Goal: Information Seeking & Learning: Learn about a topic

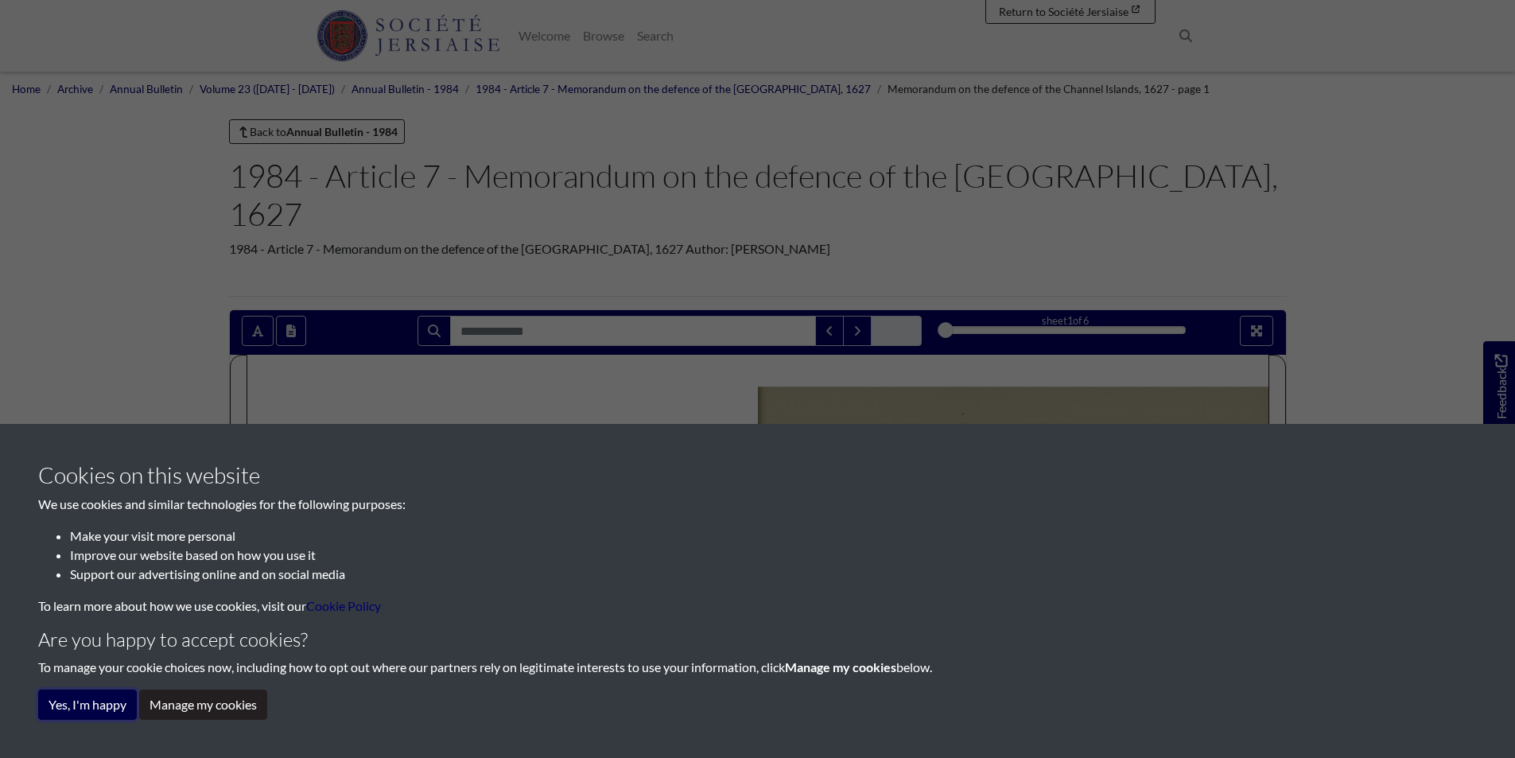
click at [117, 708] on button "Yes, I'm happy" at bounding box center [87, 704] width 99 height 30
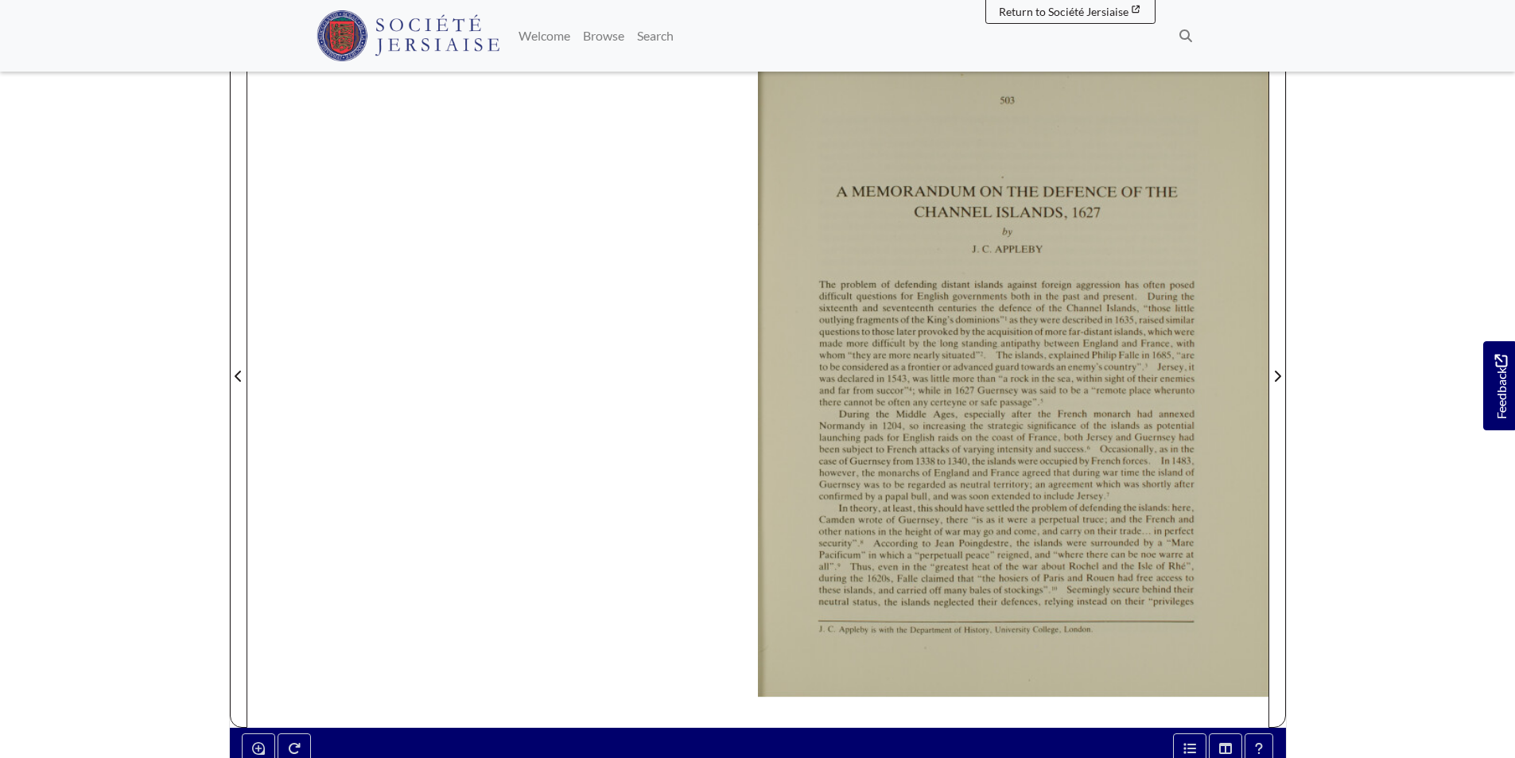
scroll to position [342, 0]
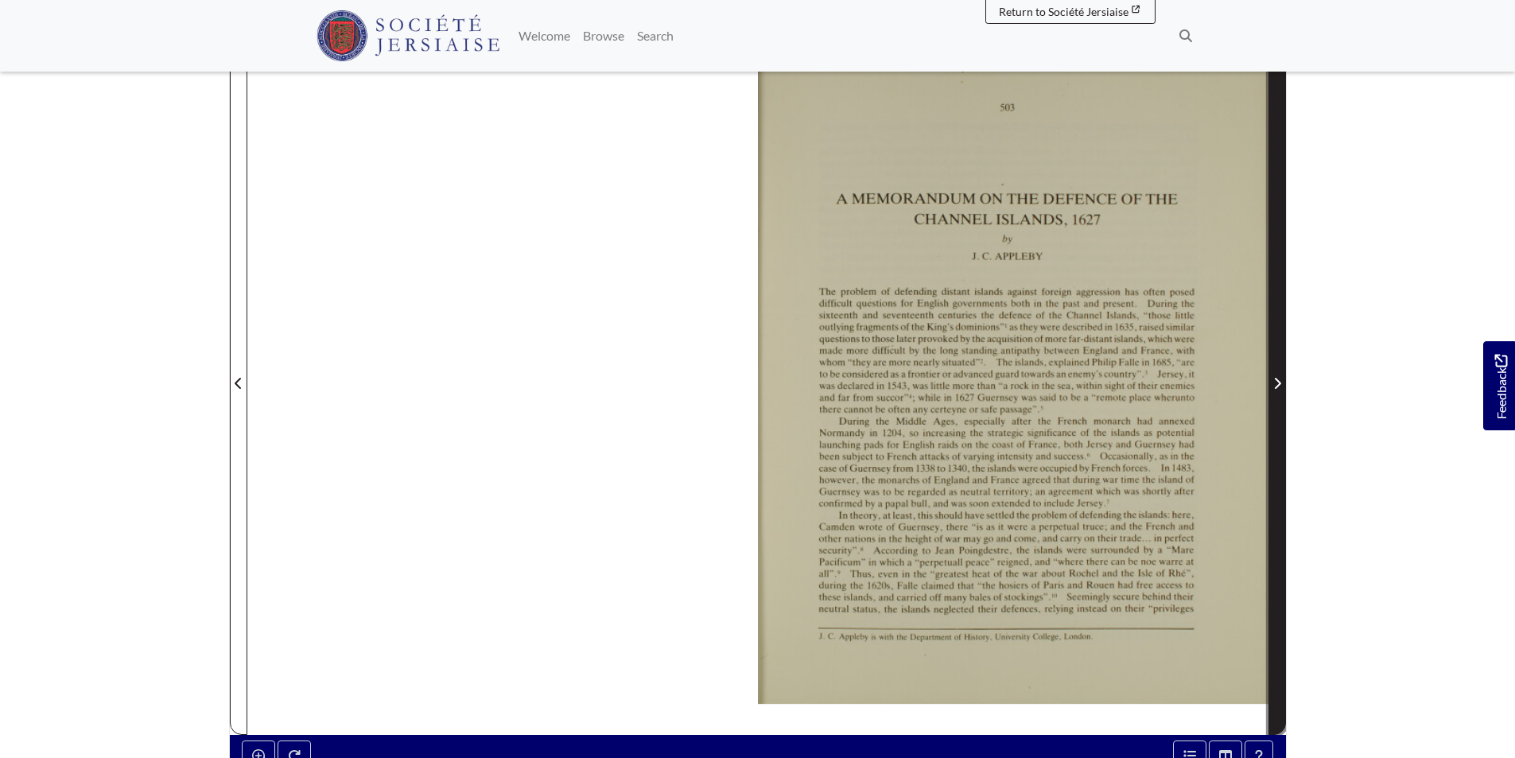
drag, startPoint x: 911, startPoint y: 494, endPoint x: 1279, endPoint y: 430, distance: 373.6
click at [1279, 430] on span "Next Page" at bounding box center [1277, 374] width 16 height 720
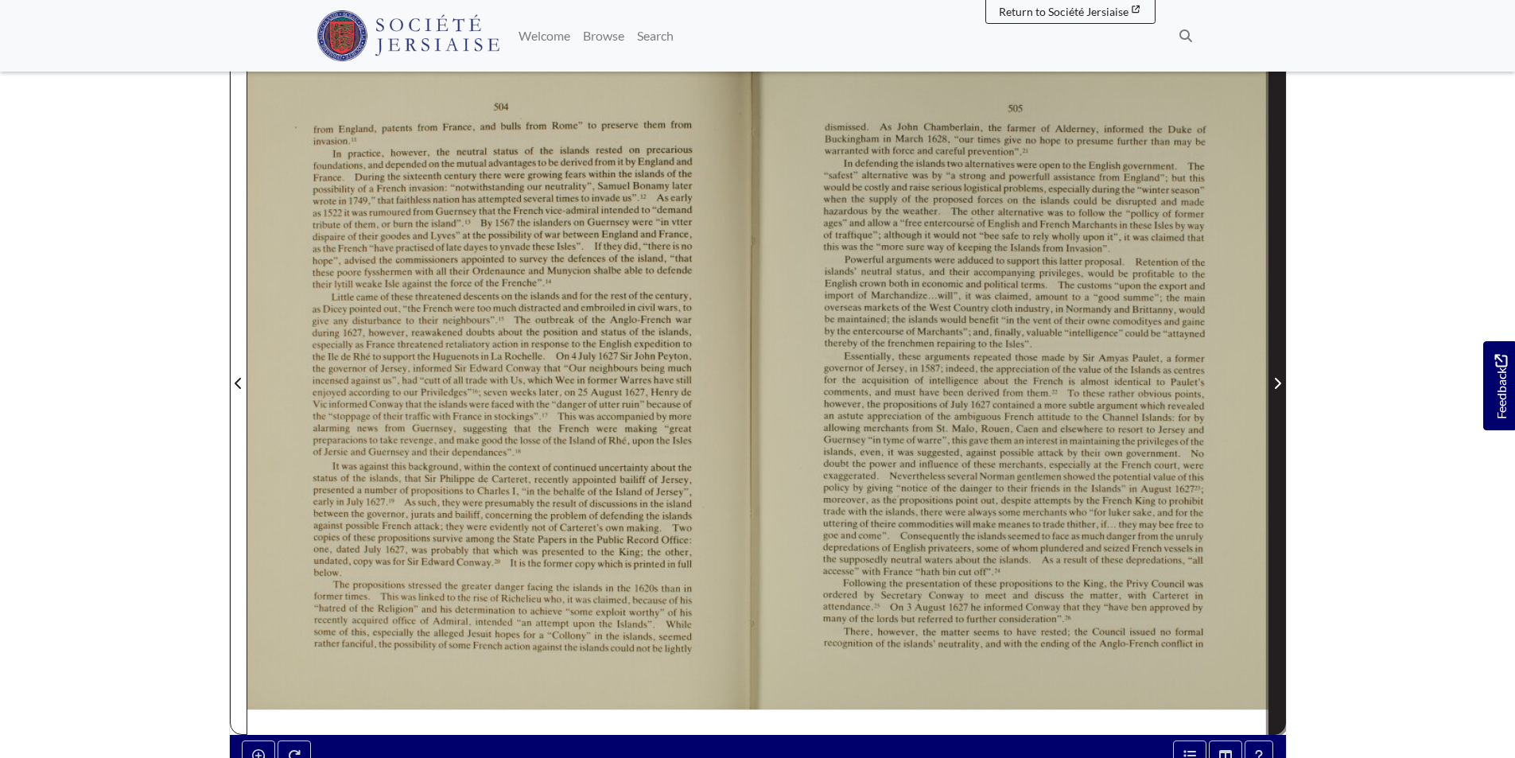
click at [1274, 377] on icon "Next Page" at bounding box center [1277, 383] width 8 height 13
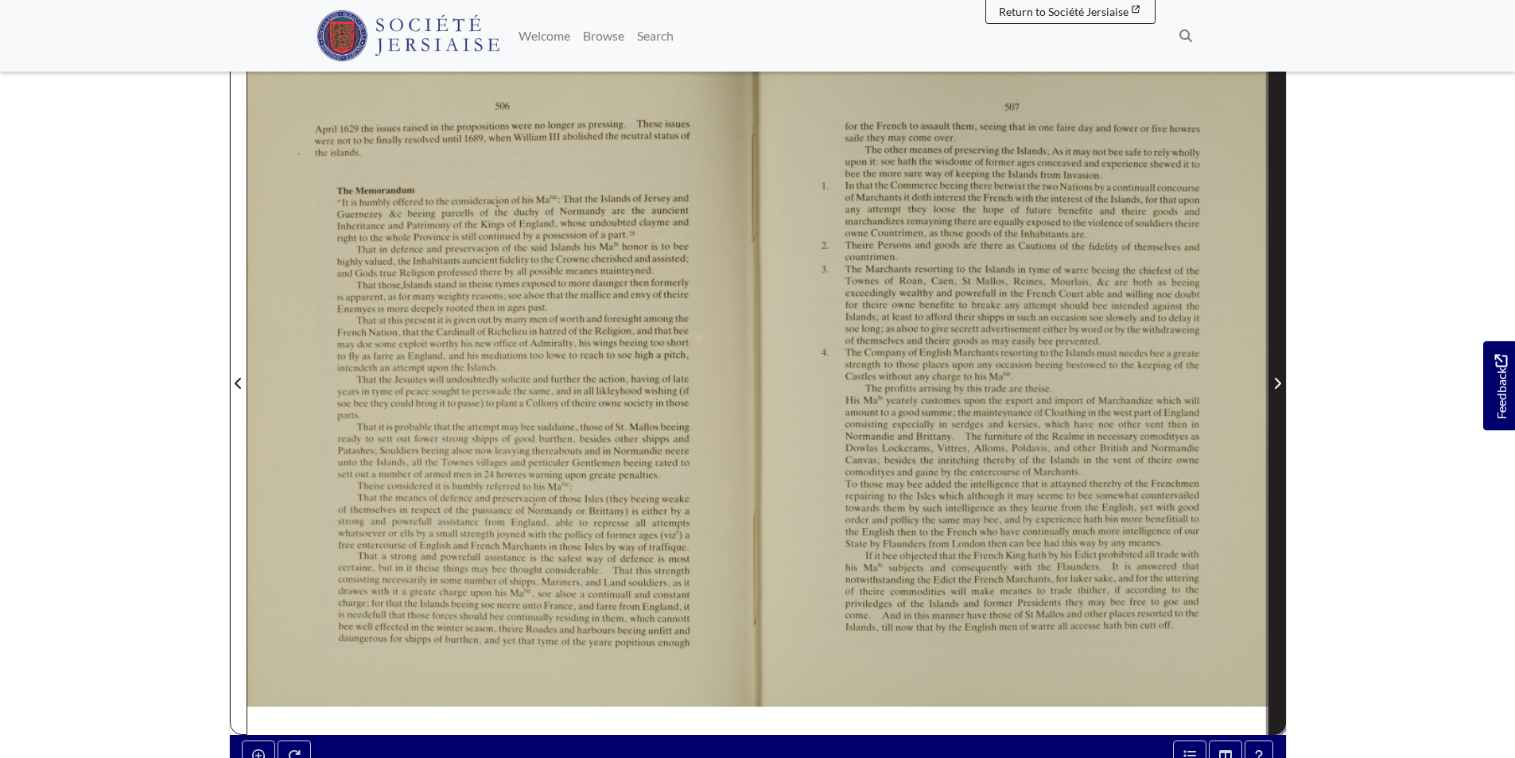
click at [1278, 378] on icon "Next Page" at bounding box center [1277, 383] width 6 height 11
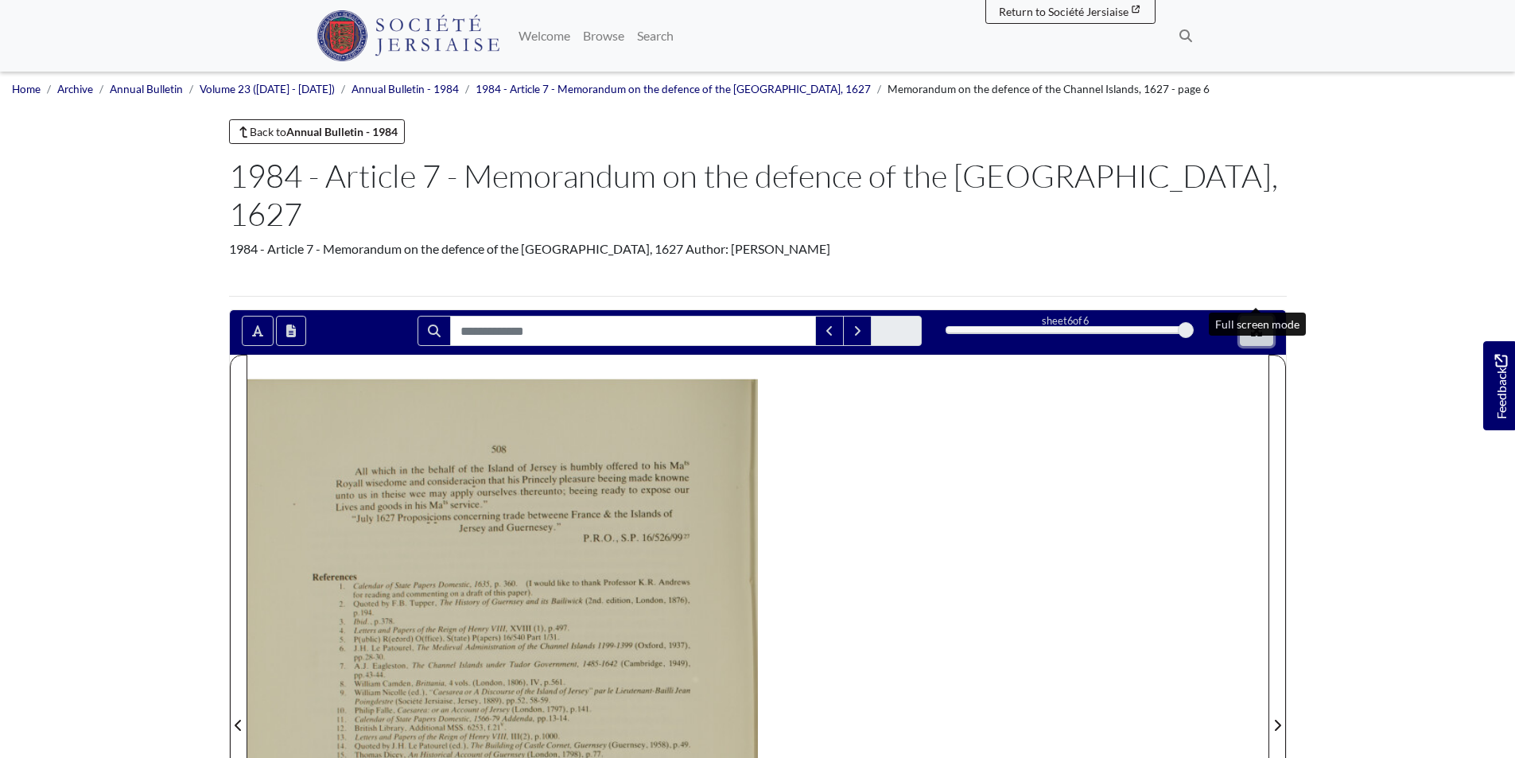
click at [1258, 324] on icon "Full screen mode" at bounding box center [1256, 330] width 13 height 13
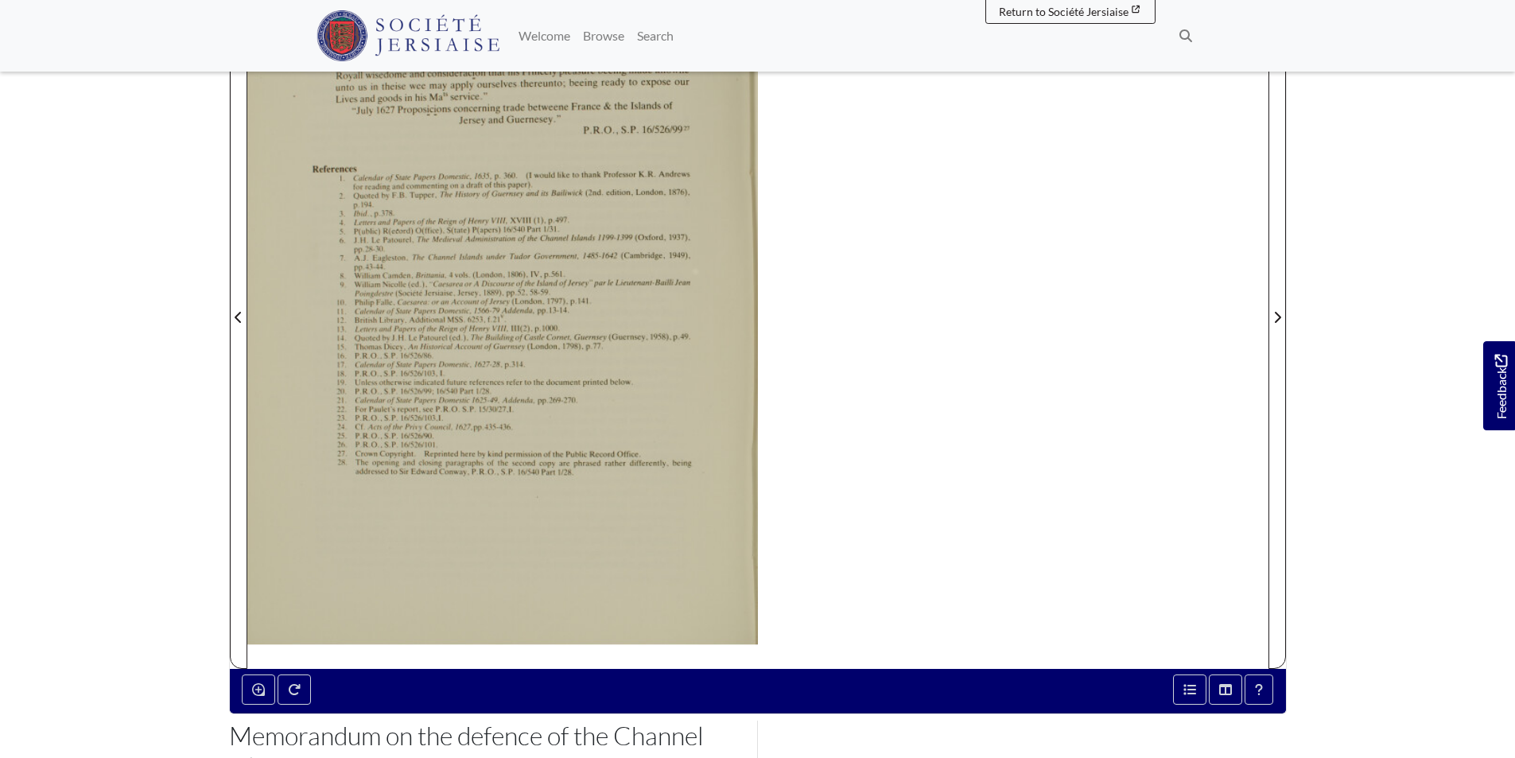
scroll to position [414, 0]
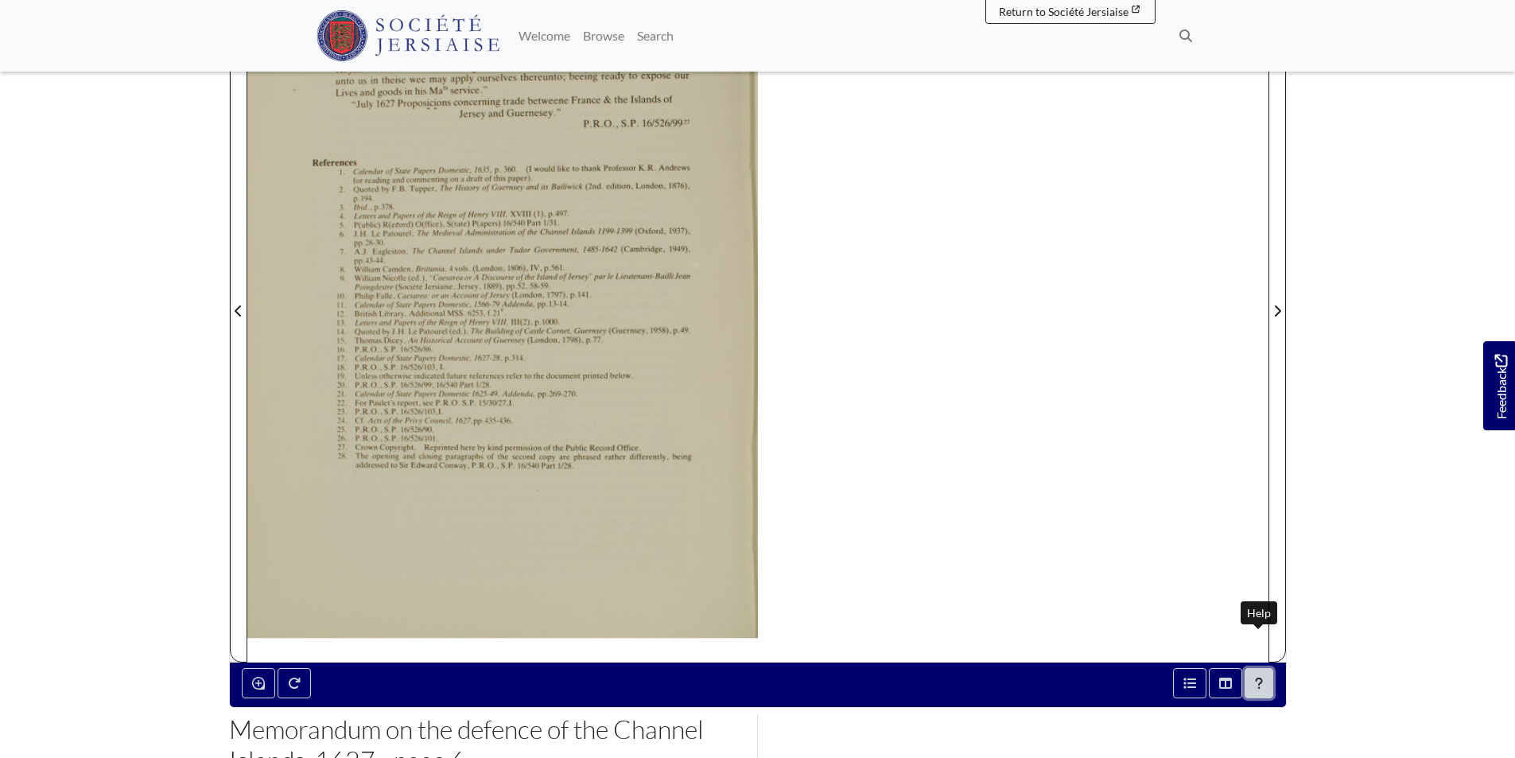
click at [1259, 668] on button "Help" at bounding box center [1258, 683] width 29 height 30
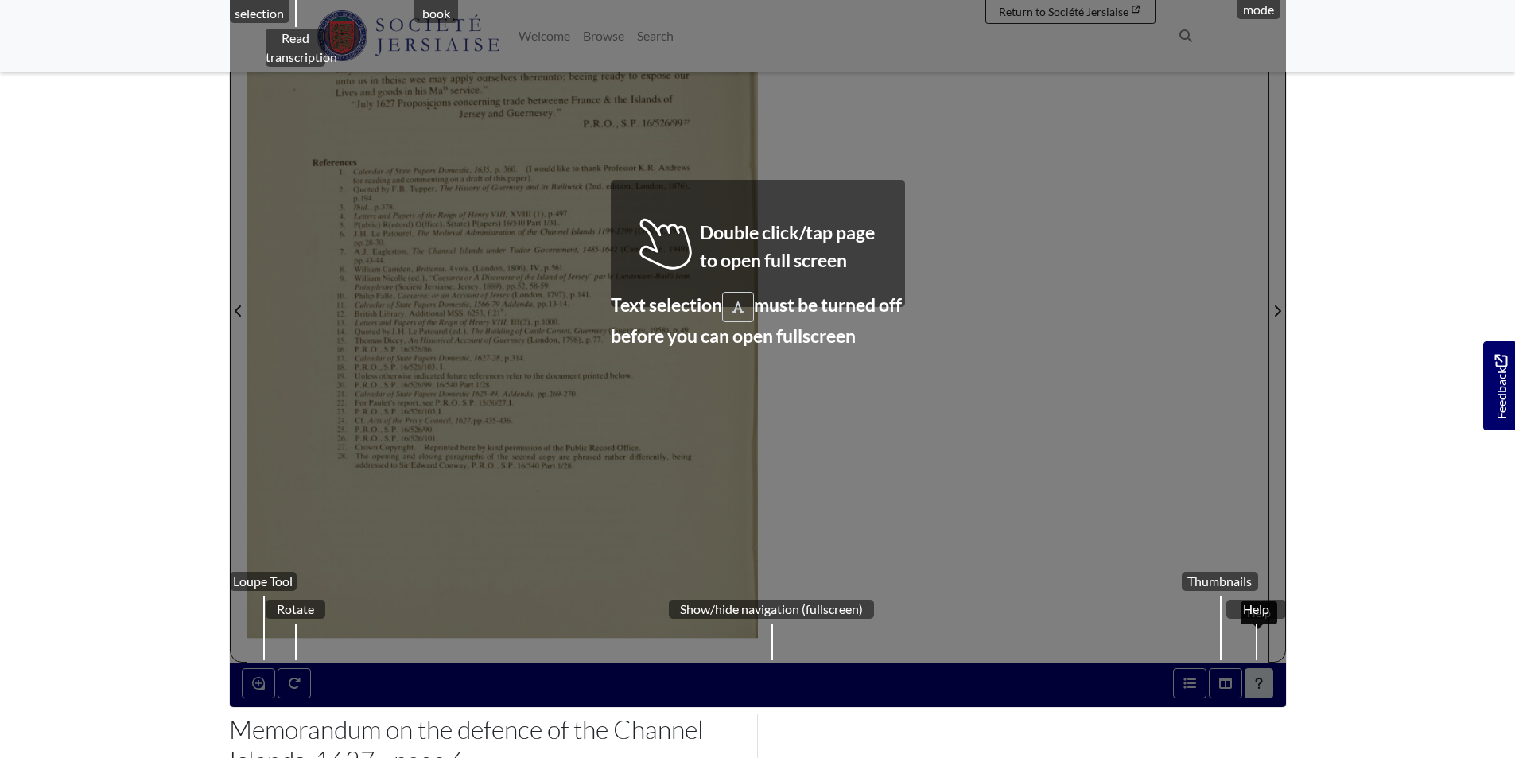
click at [1351, 630] on body "Menu" at bounding box center [757, 329] width 1515 height 1487
click at [1512, 182] on body "Menu" at bounding box center [757, 329] width 1515 height 1487
